Goal: Book appointment/travel/reservation

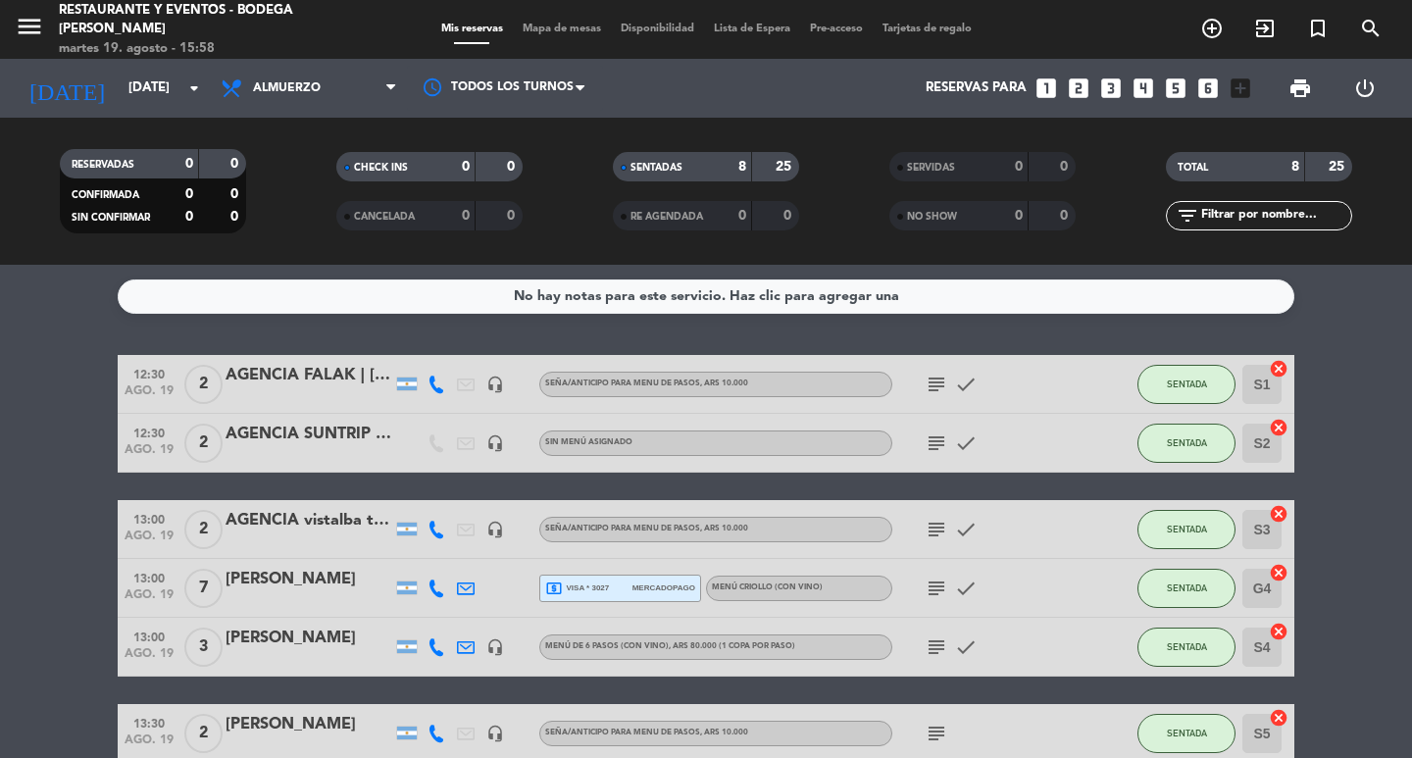
click at [61, 554] on bookings-row "12:30 [DATE] 2 AGENCIA FALAK | [PERSON_NAME] headset_mic Seña/anticipo para MEN…" at bounding box center [706, 631] width 1412 height 553
click at [346, 90] on span "Almuerzo" at bounding box center [309, 88] width 196 height 43
click at [295, 226] on div "menu Restaurante y Eventos - Bodega [PERSON_NAME][DATE] 19. agosto - 16:05 Mis …" at bounding box center [706, 132] width 1412 height 265
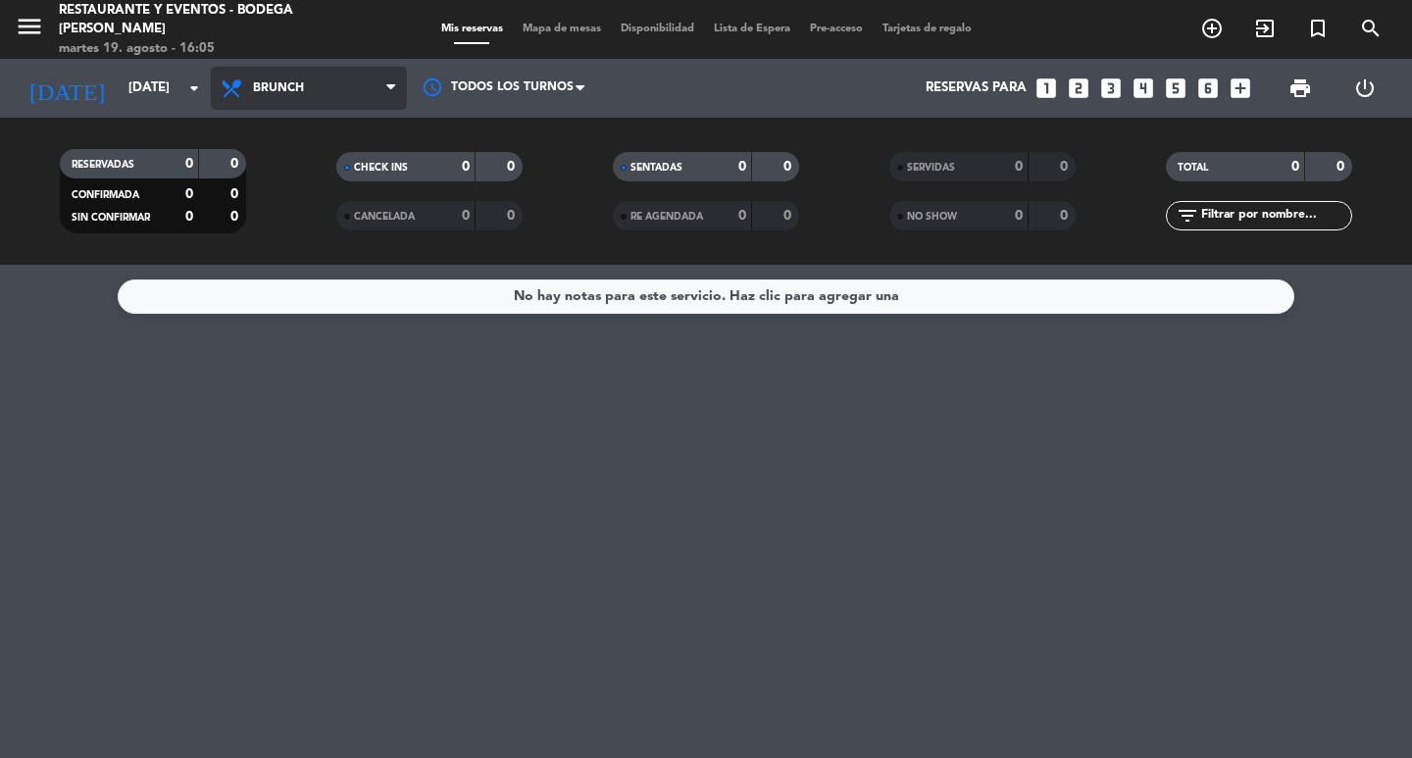
click at [318, 67] on span "Brunch" at bounding box center [309, 88] width 196 height 43
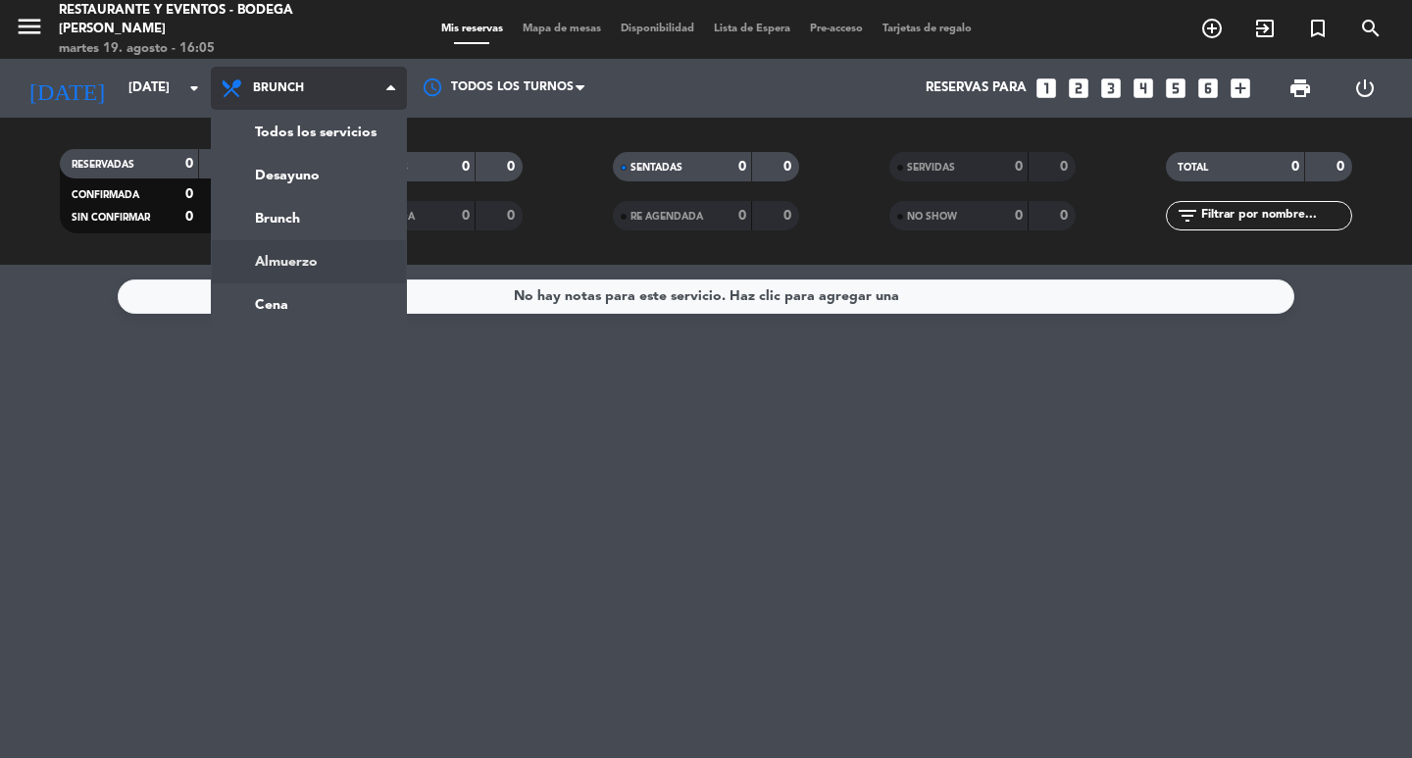
click at [281, 271] on ng-component "menu Restaurante y Eventos - Bodega [PERSON_NAME][DATE] 19. agosto - 16:05 Mis …" at bounding box center [706, 379] width 1412 height 758
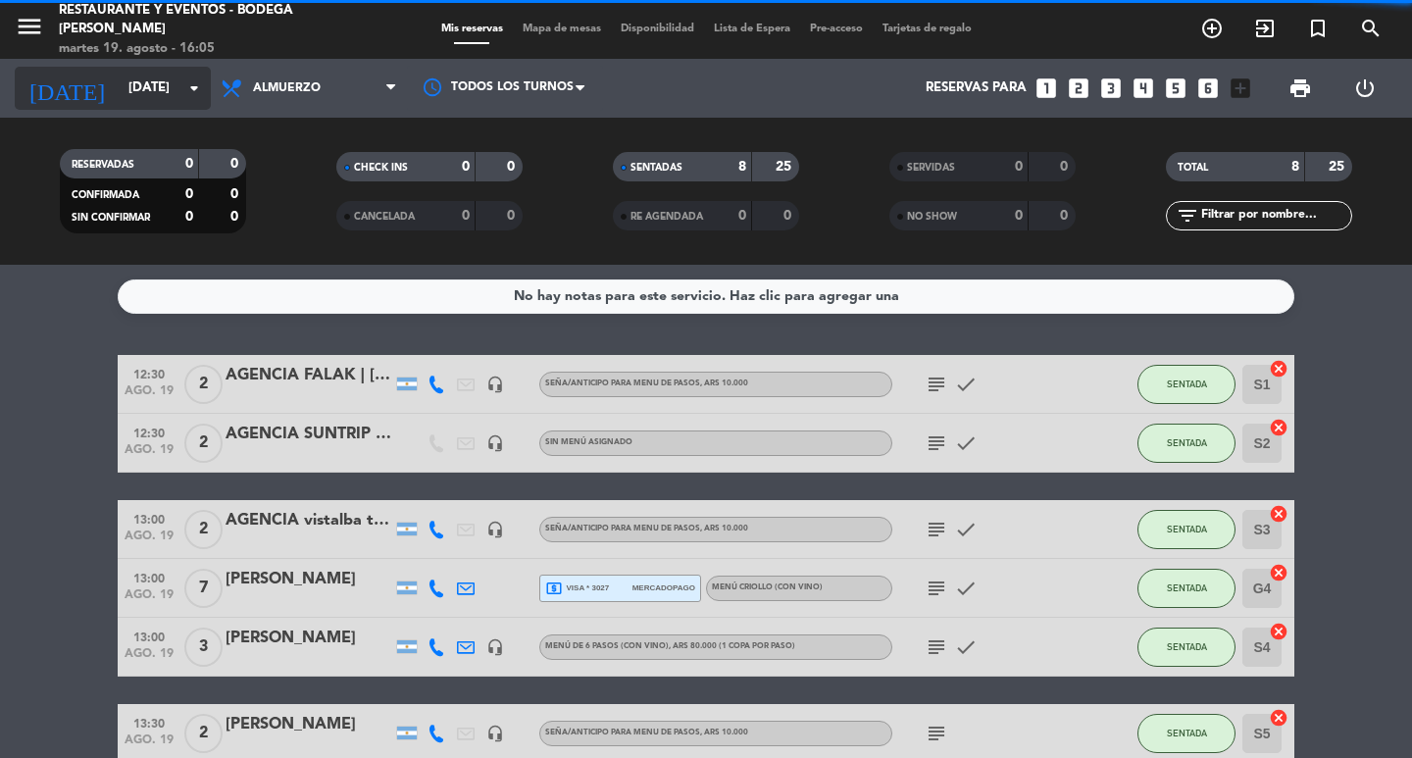
click at [150, 82] on input "[DATE]" at bounding box center [205, 88] width 173 height 35
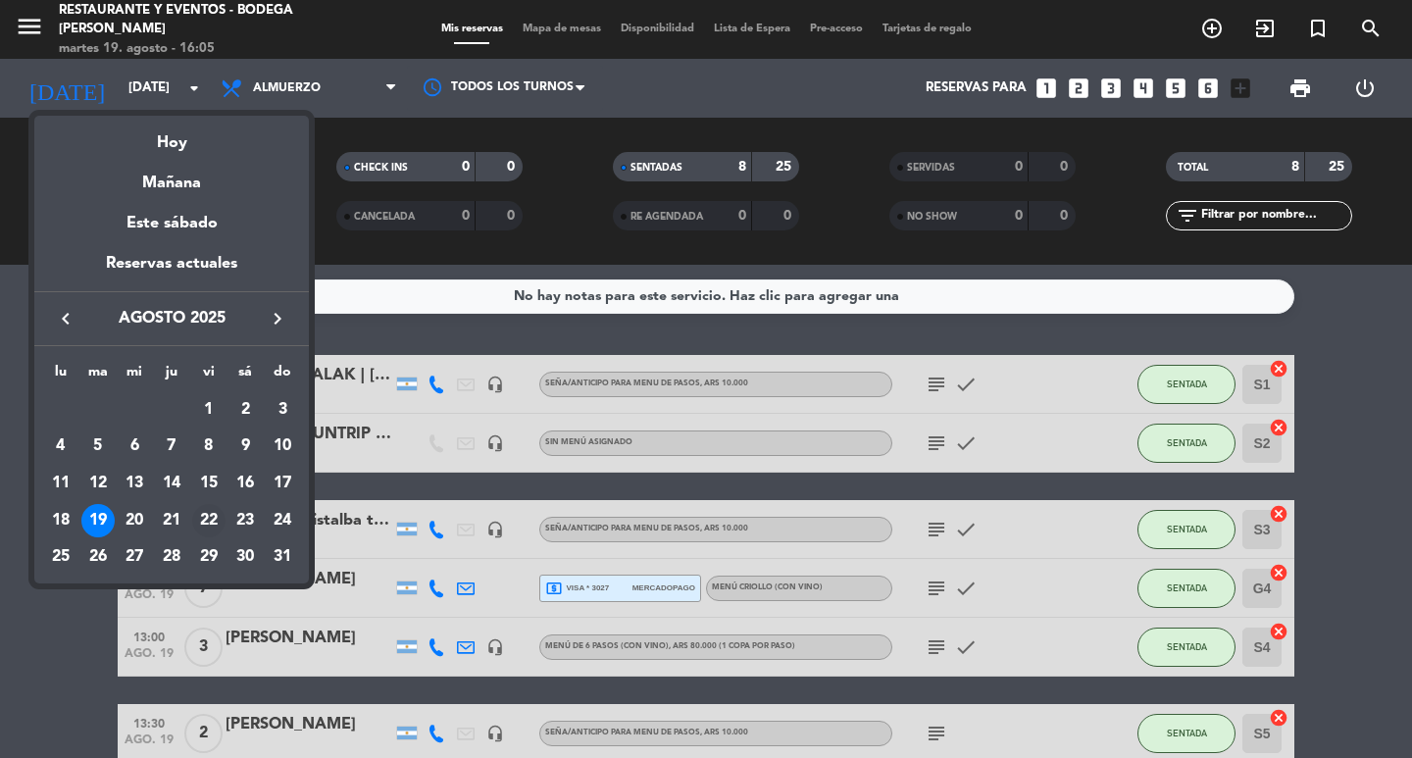
click at [215, 523] on div "22" at bounding box center [208, 520] width 33 height 33
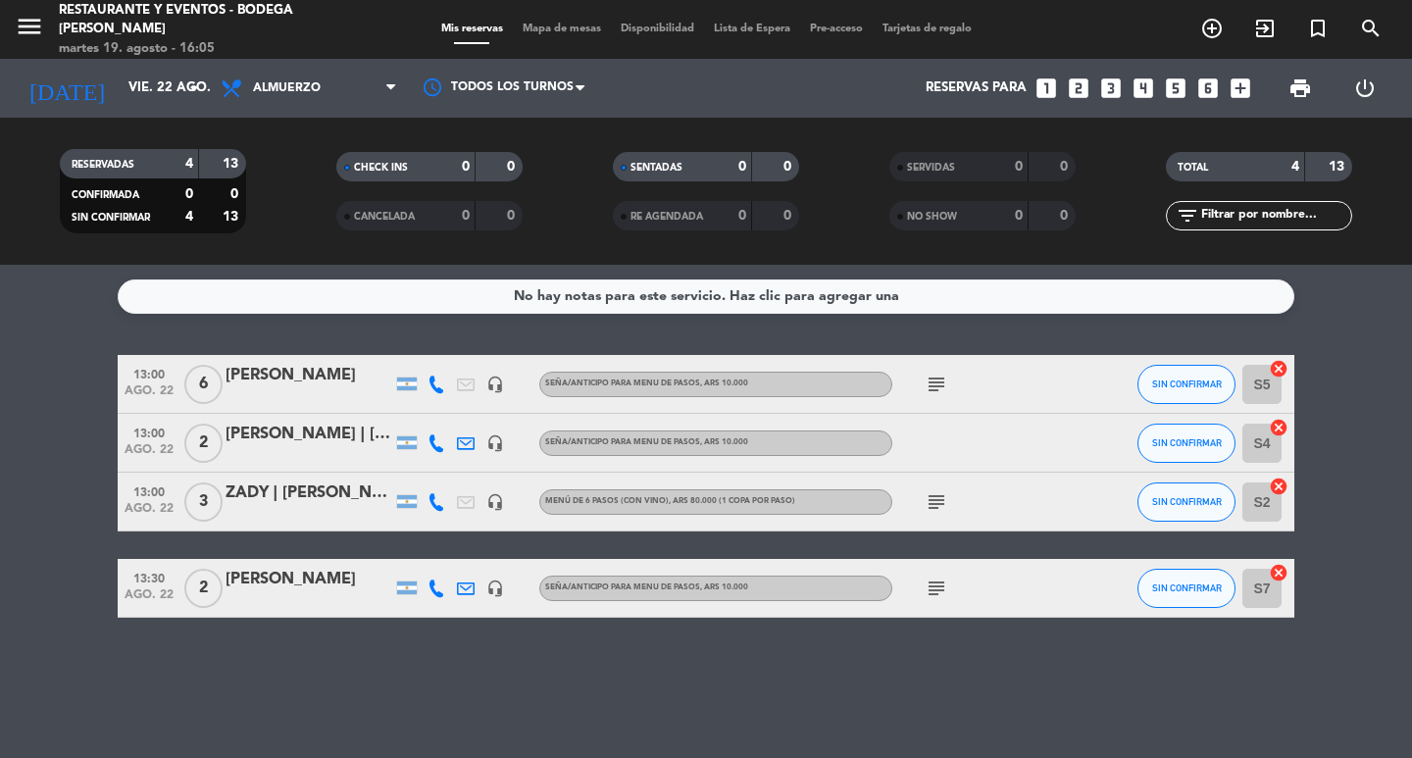
click at [945, 502] on icon "subject" at bounding box center [937, 502] width 24 height 24
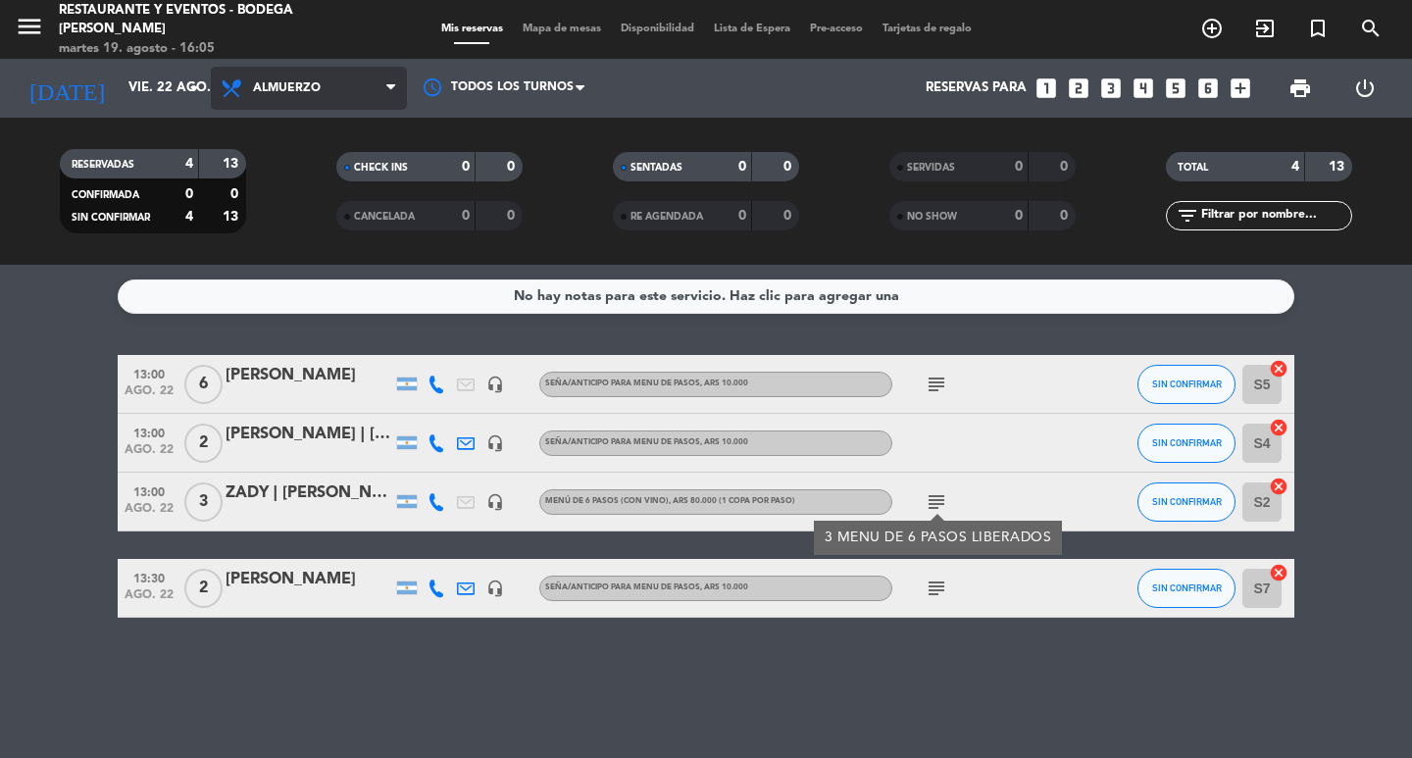
click at [363, 97] on span "Almuerzo" at bounding box center [309, 88] width 196 height 43
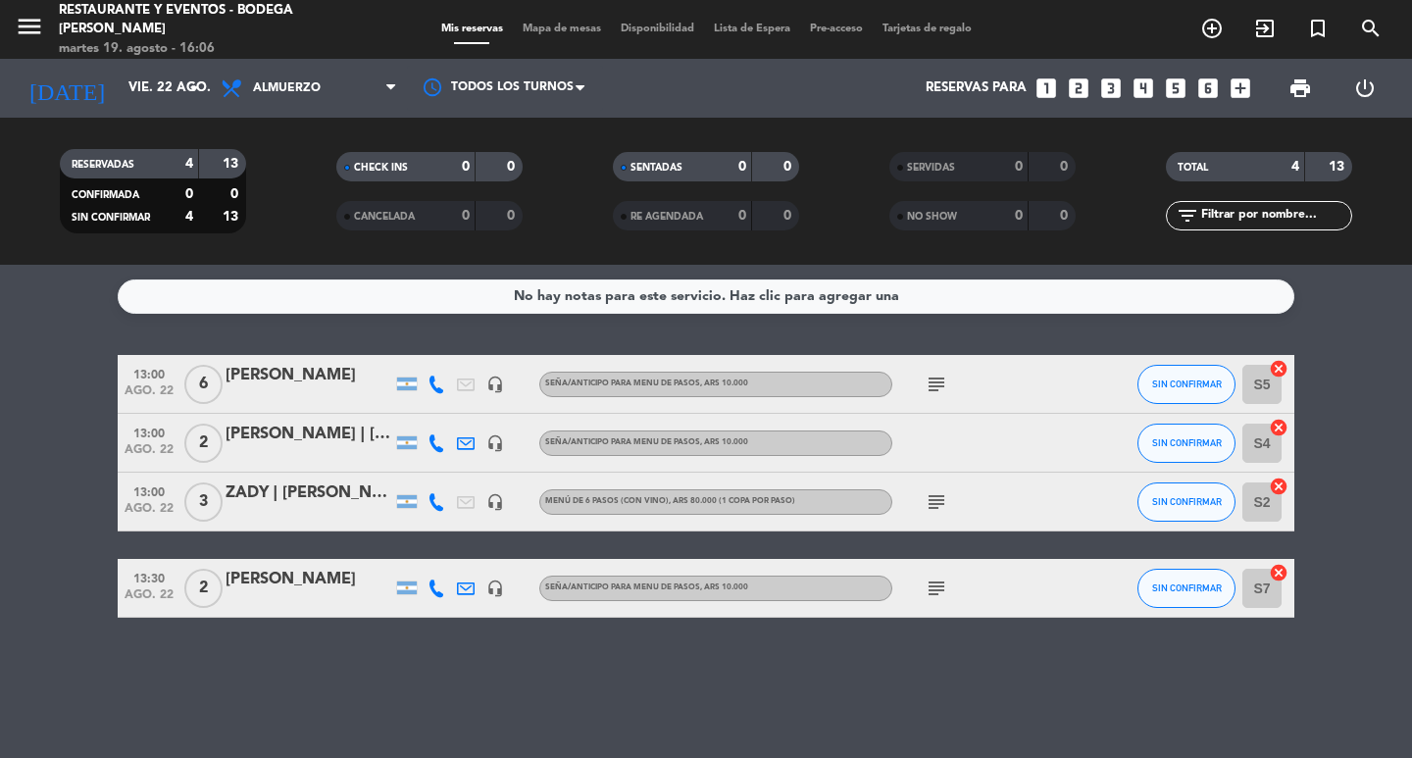
click at [20, 272] on div "No hay notas para este servicio. Haz clic para agregar una 13:00 [DATE] 6 [PERS…" at bounding box center [706, 511] width 1412 height 493
click at [119, 94] on input "vie. 22 ago." at bounding box center [205, 88] width 173 height 35
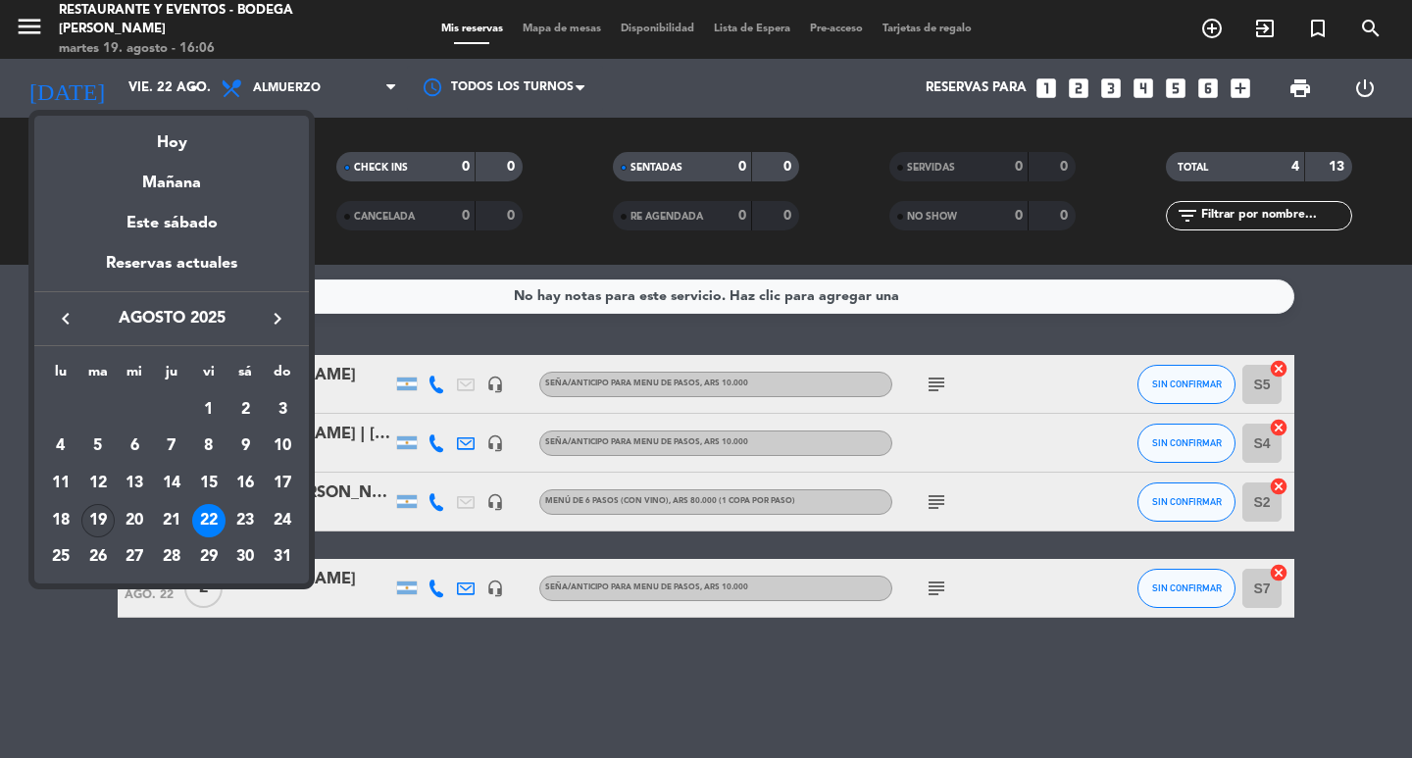
click at [101, 520] on div "19" at bounding box center [97, 520] width 33 height 33
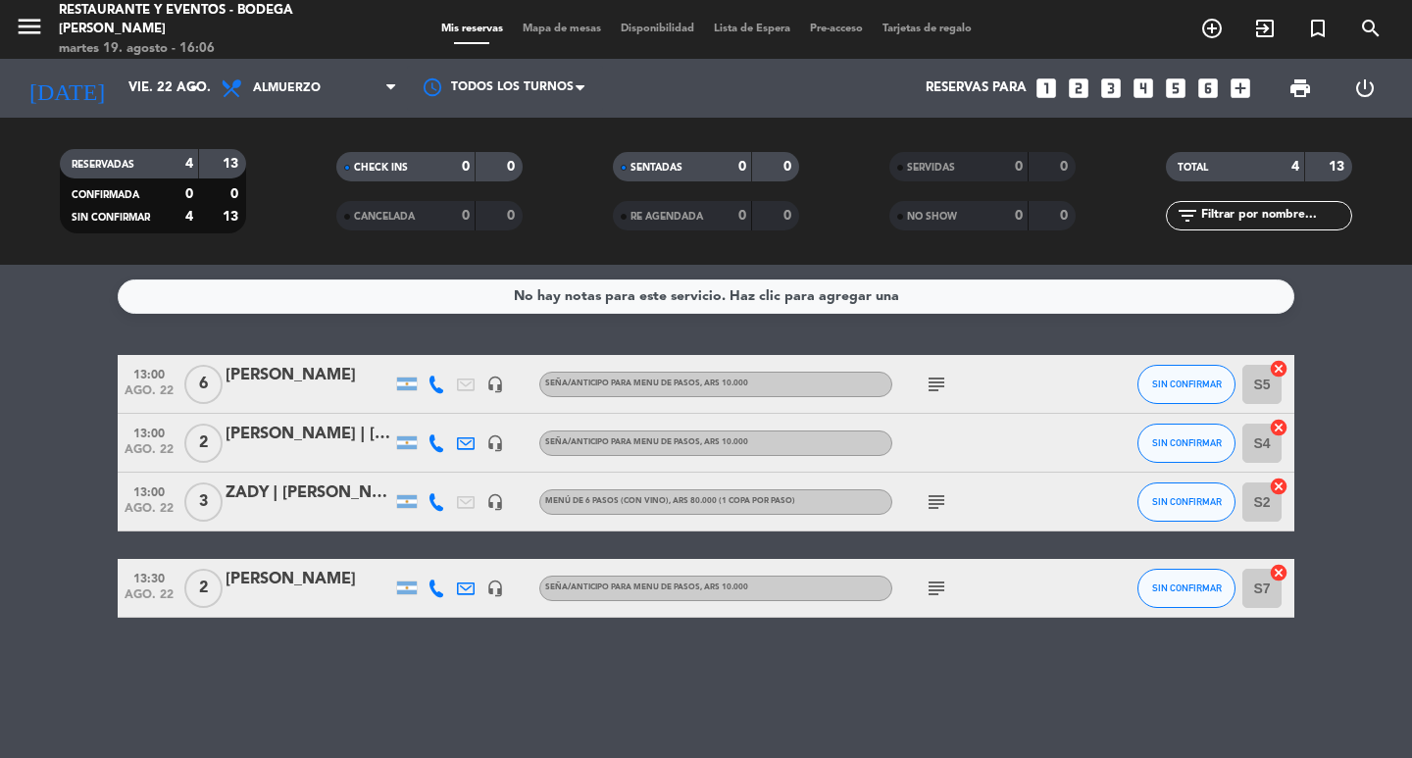
type input "[DATE]"
